Goal: Information Seeking & Learning: Learn about a topic

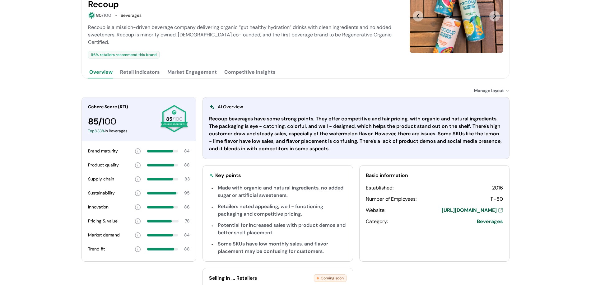
scroll to position [67, 0]
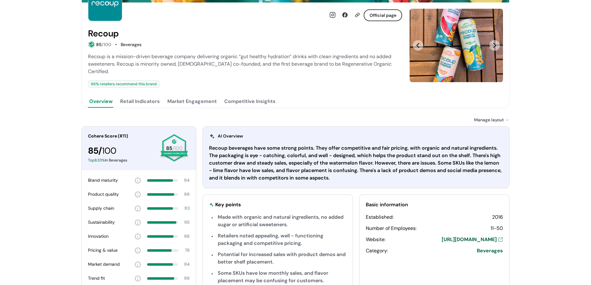
click at [135, 95] on button "Retail Indicators" at bounding box center [140, 101] width 42 height 12
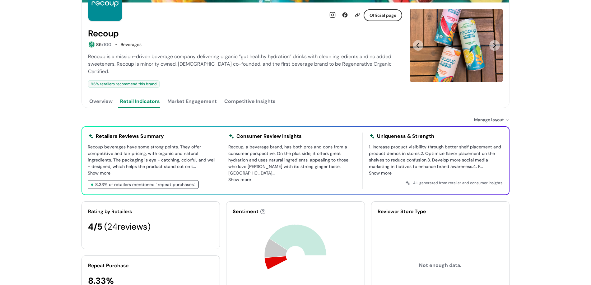
click at [201, 95] on button "Market Engagement" at bounding box center [192, 101] width 52 height 12
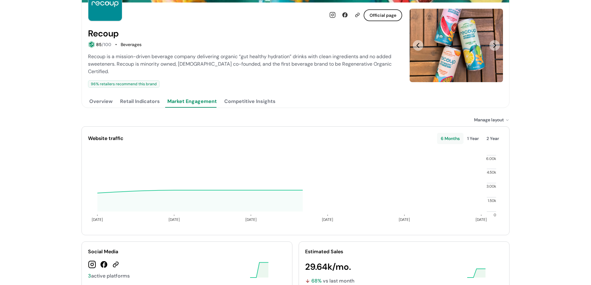
click at [254, 96] on button "Competitive Insights" at bounding box center [250, 101] width 54 height 12
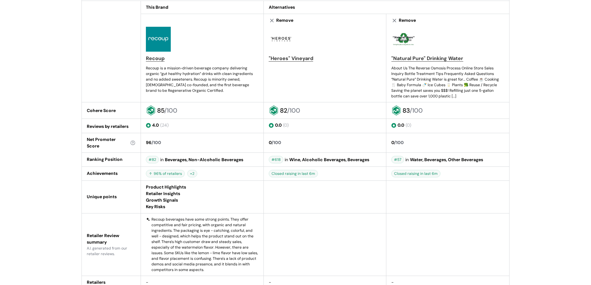
scroll to position [372, 0]
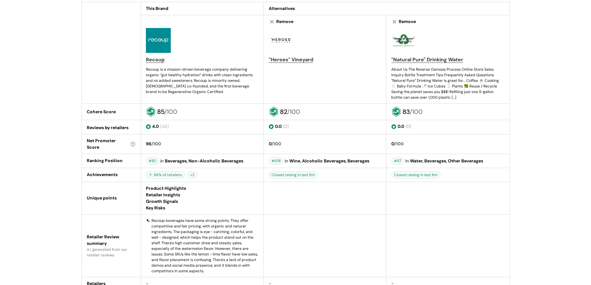
click at [163, 107] on div "85 /100" at bounding box center [167, 111] width 20 height 9
click at [165, 108] on span "/100" at bounding box center [170, 112] width 13 height 8
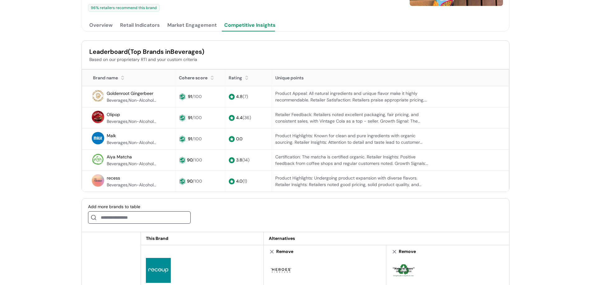
scroll to position [0, 0]
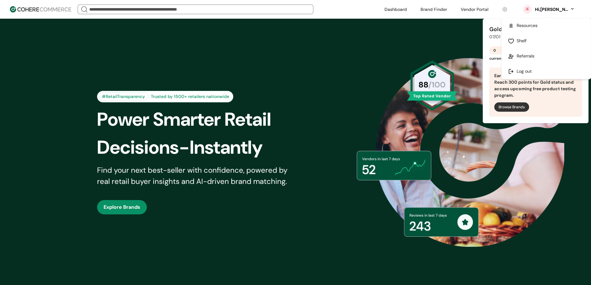
click at [529, 74] on link at bounding box center [545, 71] width 89 height 15
